Goal: Navigation & Orientation: Understand site structure

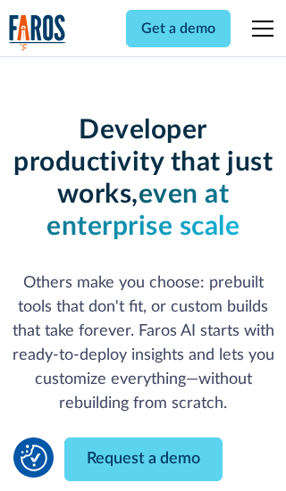
scroll to position [214, 0]
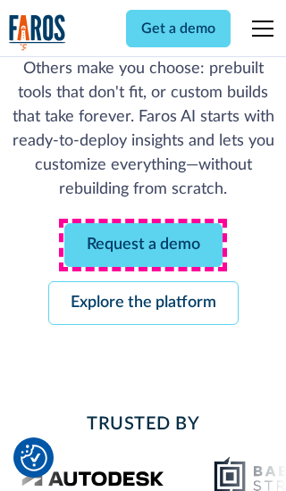
click at [143, 245] on link "Request a demo" at bounding box center [143, 245] width 158 height 44
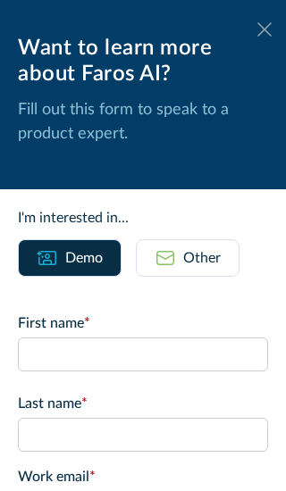
click at [264, 29] on icon at bounding box center [264, 28] width 14 height 13
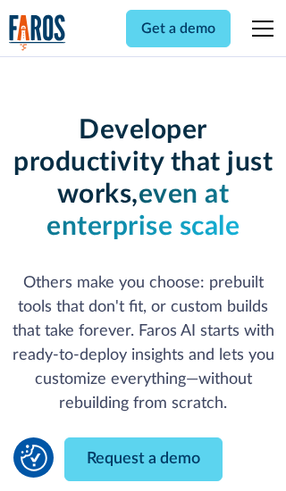
scroll to position [272, 0]
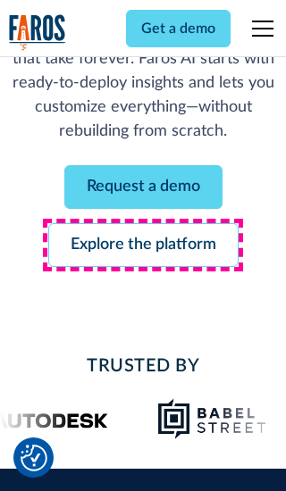
click at [143, 245] on link "Explore the platform" at bounding box center [143, 245] width 190 height 44
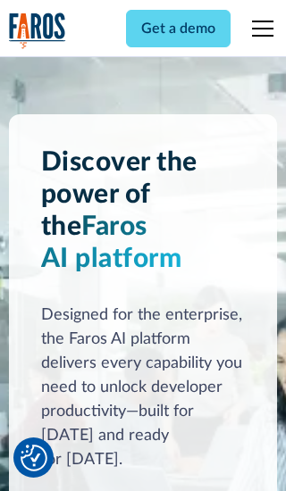
scroll to position [13404, 0]
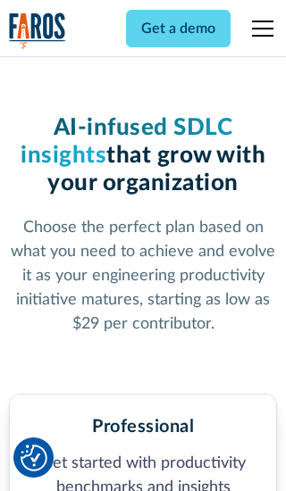
scroll to position [2765, 0]
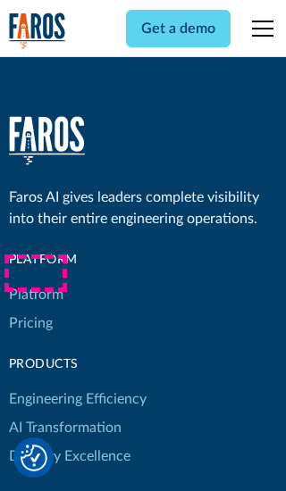
click at [35, 280] on link "Platform" at bounding box center [36, 294] width 54 height 29
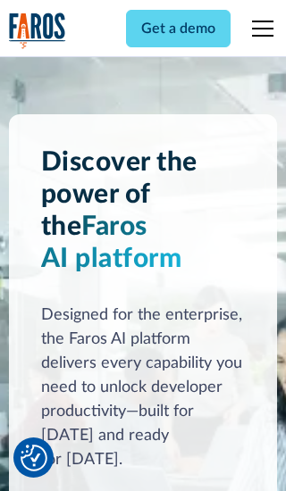
scroll to position [13977, 0]
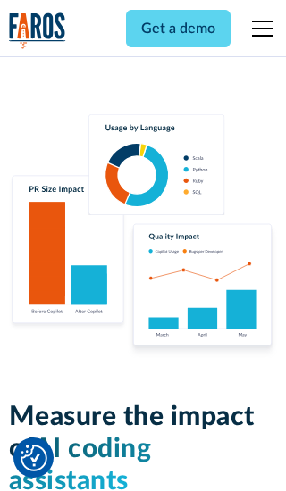
scroll to position [11031, 0]
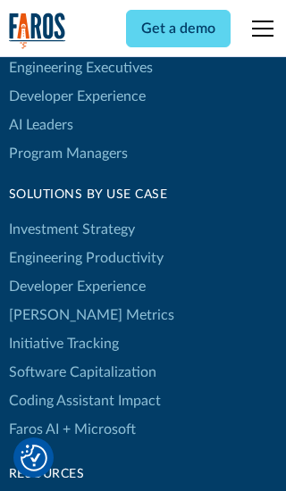
click at [54, 301] on link "[PERSON_NAME] Metrics" at bounding box center [91, 315] width 165 height 29
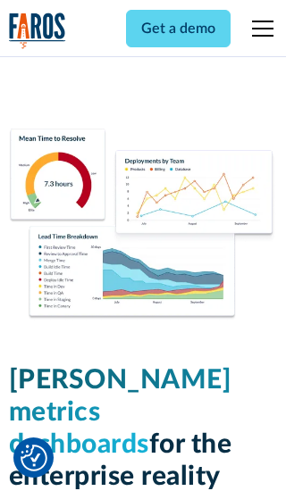
scroll to position [7813, 0]
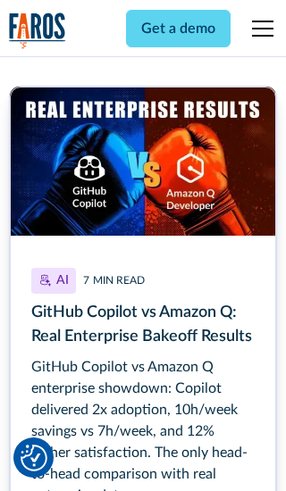
scroll to position [8043, 0]
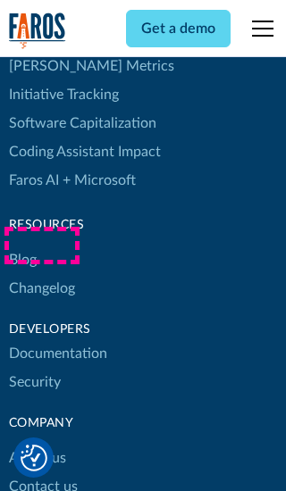
click at [41, 274] on link "Changelog" at bounding box center [42, 288] width 66 height 29
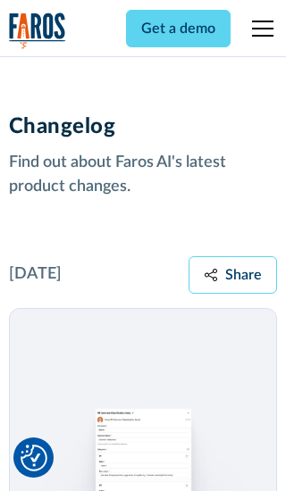
scroll to position [21554, 0]
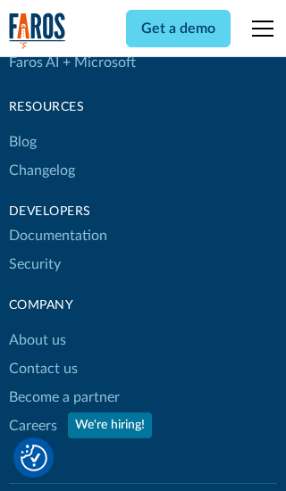
click at [37, 326] on link "About us" at bounding box center [37, 340] width 57 height 29
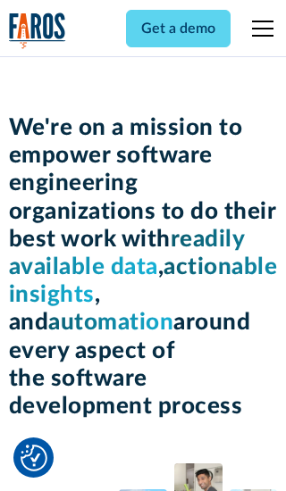
scroll to position [6154, 0]
